Goal: Information Seeking & Learning: Learn about a topic

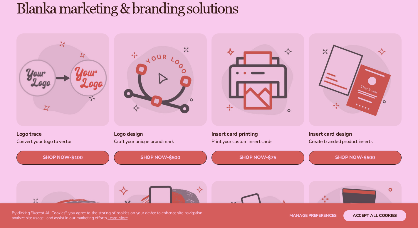
scroll to position [171, 0]
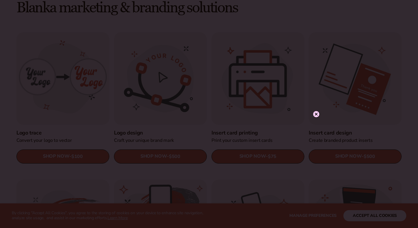
click at [315, 48] on icon at bounding box center [315, 47] width 3 height 3
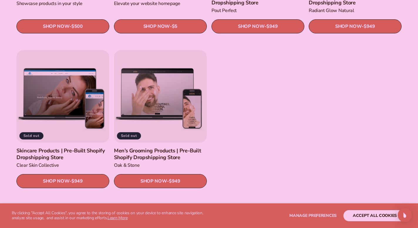
scroll to position [762, 0]
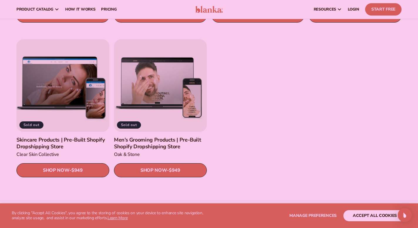
click at [73, 136] on link "Skincare Products | Pre-Built Shopify Dropshipping Store" at bounding box center [62, 143] width 93 height 14
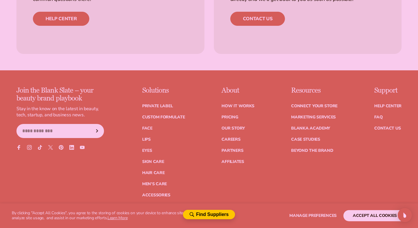
scroll to position [874, 0]
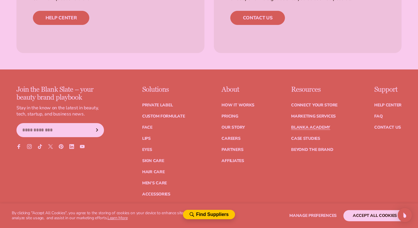
click at [327, 126] on link "Blanka Academy" at bounding box center [310, 128] width 39 height 4
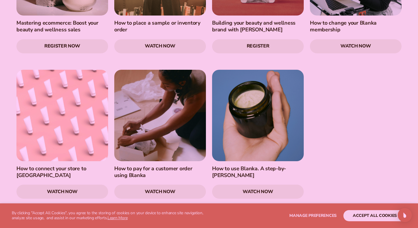
scroll to position [844, 0]
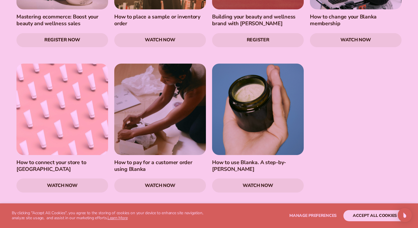
drag, startPoint x: 418, startPoint y: 16, endPoint x: 422, endPoint y: 158, distance: 141.5
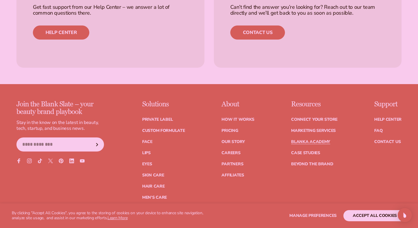
scroll to position [1118, 0]
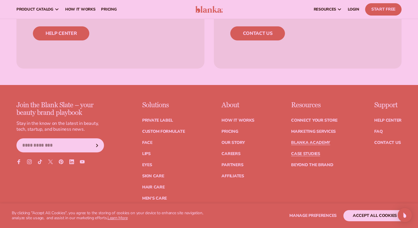
click at [317, 152] on link "Case Studies" at bounding box center [305, 154] width 29 height 4
